Goal: Transaction & Acquisition: Download file/media

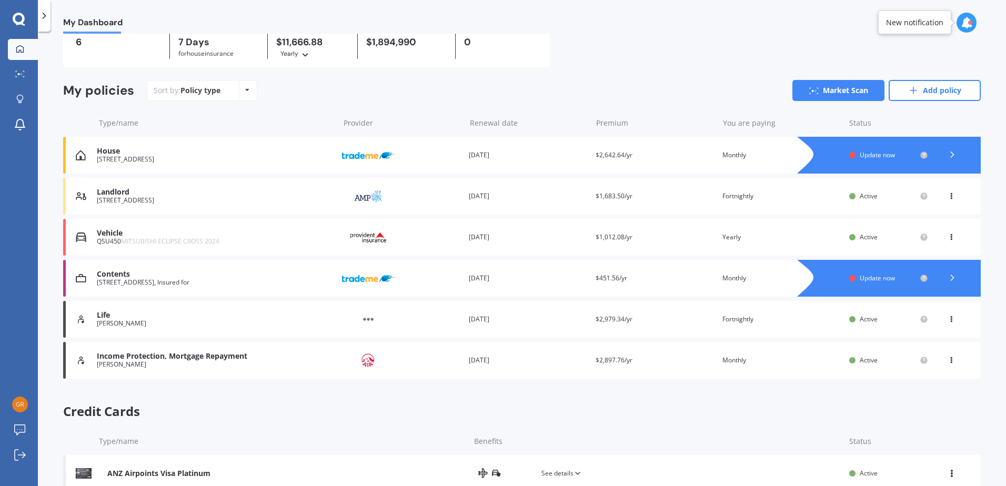
scroll to position [52, 0]
click at [114, 154] on div "House" at bounding box center [215, 150] width 237 height 9
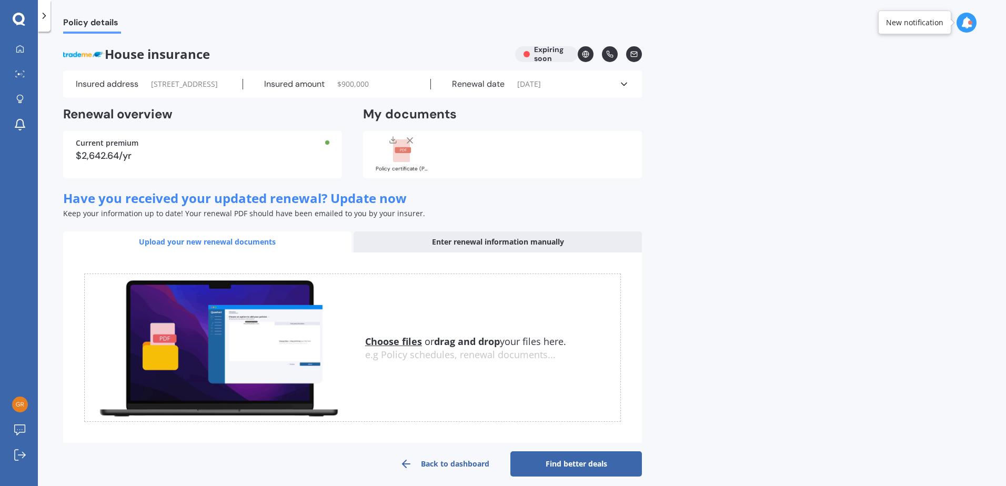
click at [396, 153] on rect at bounding box center [403, 150] width 16 height 6
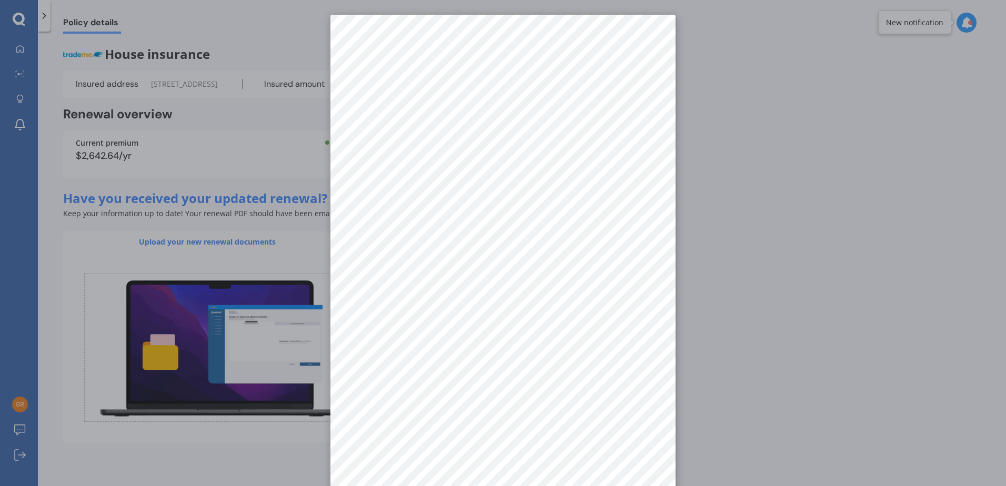
click at [768, 104] on div at bounding box center [503, 243] width 1006 height 486
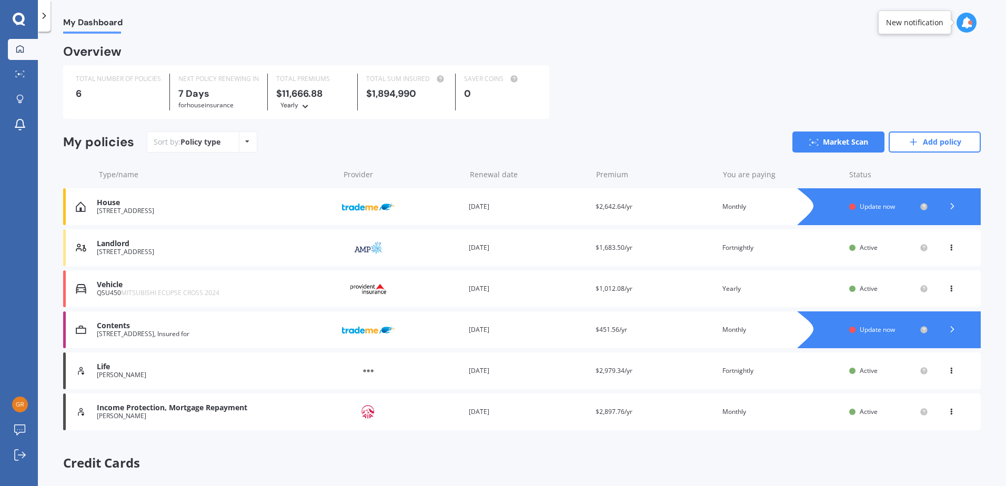
click at [363, 251] on img at bounding box center [368, 248] width 53 height 20
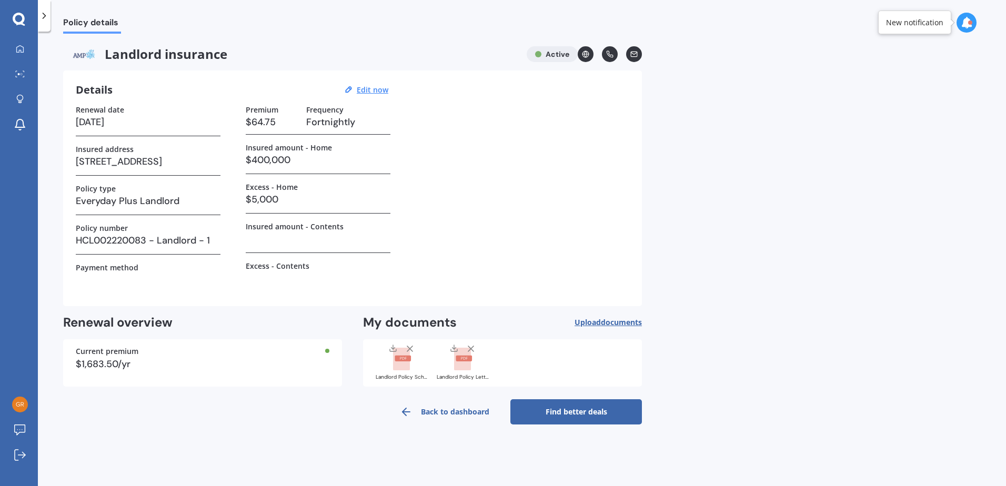
click at [400, 359] on rect at bounding box center [403, 359] width 16 height 6
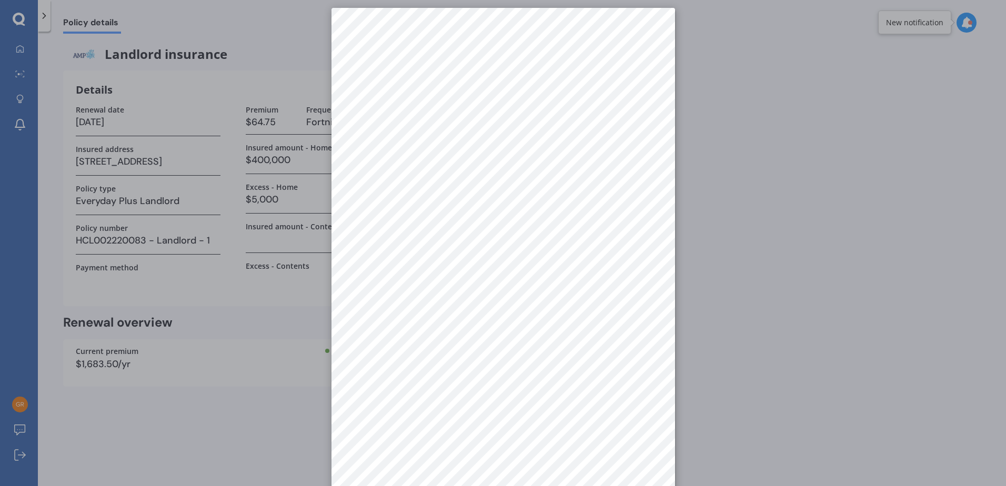
scroll to position [15, 0]
